Goal: Transaction & Acquisition: Purchase product/service

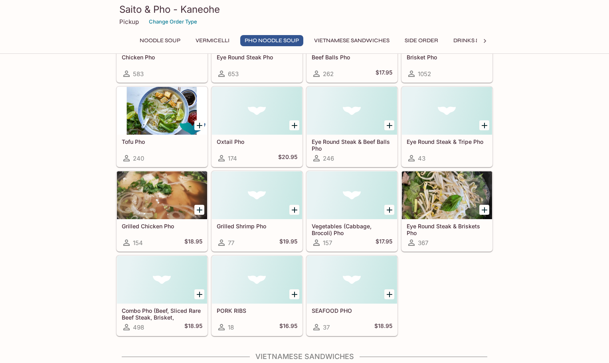
scroll to position [559, 0]
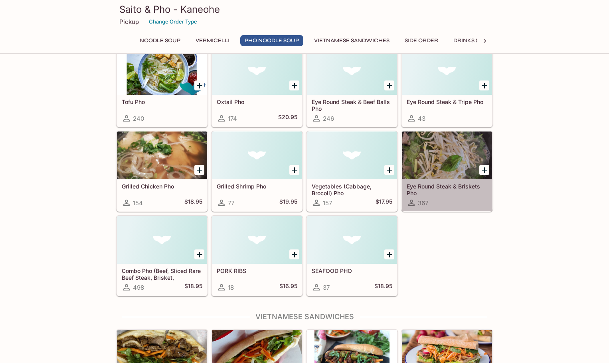
click at [445, 161] on div at bounding box center [447, 156] width 90 height 48
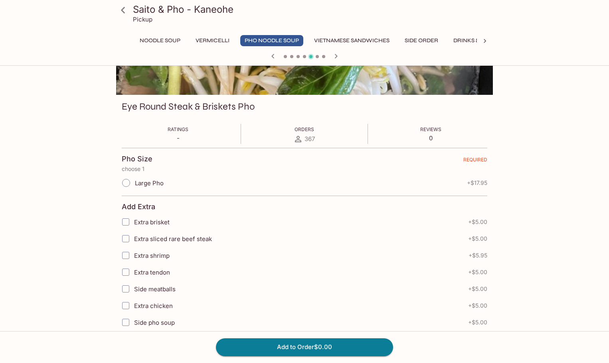
scroll to position [115, 0]
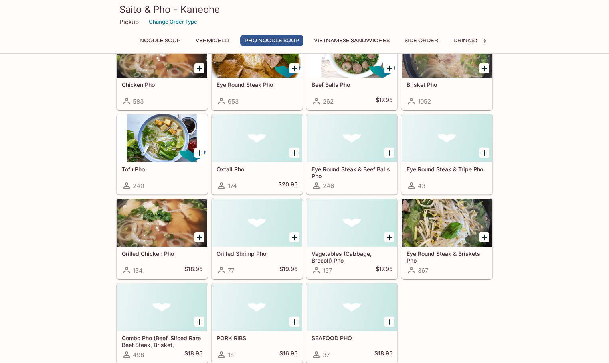
scroll to position [451, 0]
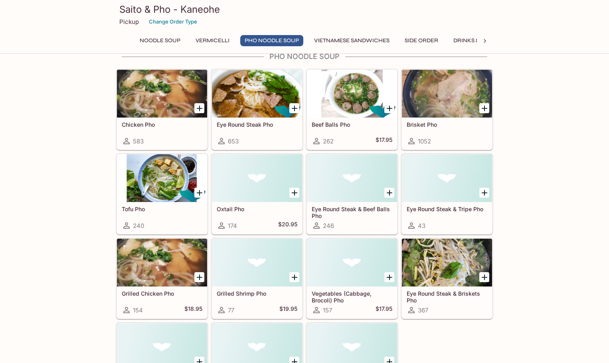
click at [239, 138] on span "653" at bounding box center [233, 142] width 11 height 8
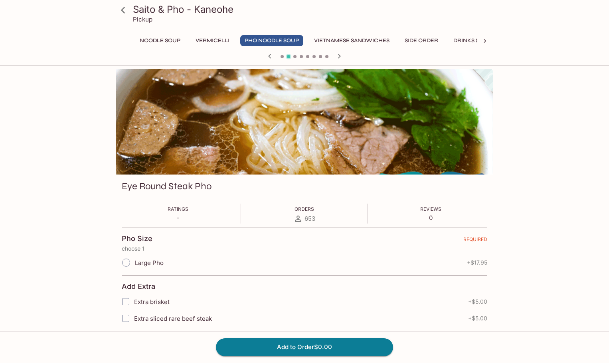
scroll to position [115, 0]
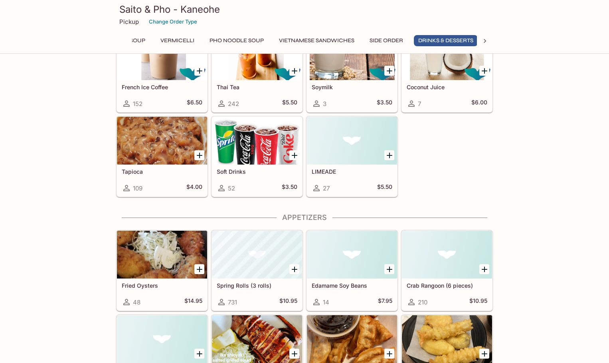
scroll to position [0, 40]
